Goal: Task Accomplishment & Management: Manage account settings

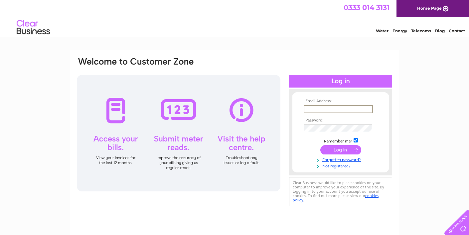
type input "[PERSON_NAME][EMAIL_ADDRESS][DOMAIN_NAME]"
click at [336, 152] on input "submit" at bounding box center [340, 148] width 41 height 9
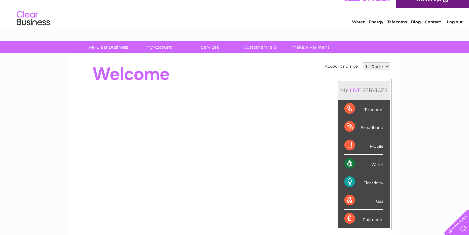
scroll to position [3, 0]
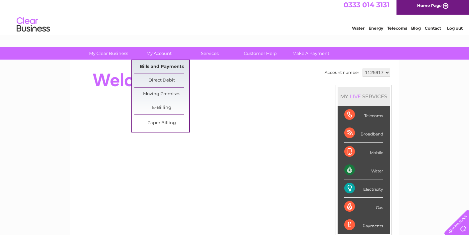
click at [157, 64] on link "Bills and Payments" at bounding box center [161, 66] width 55 height 13
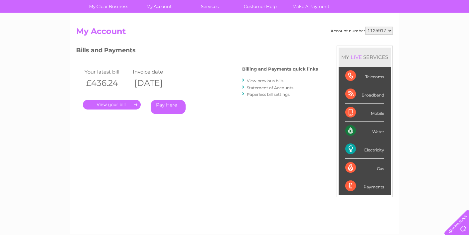
scroll to position [55, 0]
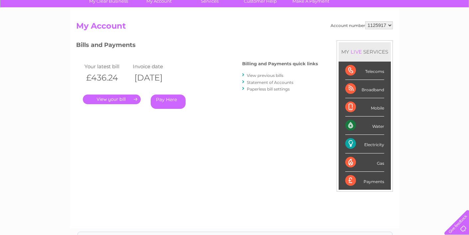
click at [132, 96] on link "." at bounding box center [112, 99] width 58 height 10
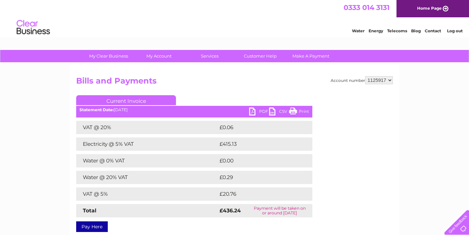
click at [255, 111] on link "PDF" at bounding box center [259, 112] width 20 height 10
